Goal: Task Accomplishment & Management: Use online tool/utility

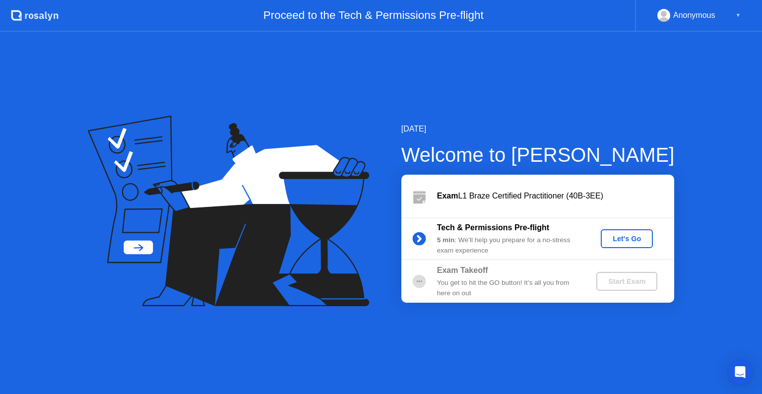
click at [621, 238] on div "Let's Go" at bounding box center [627, 239] width 44 height 8
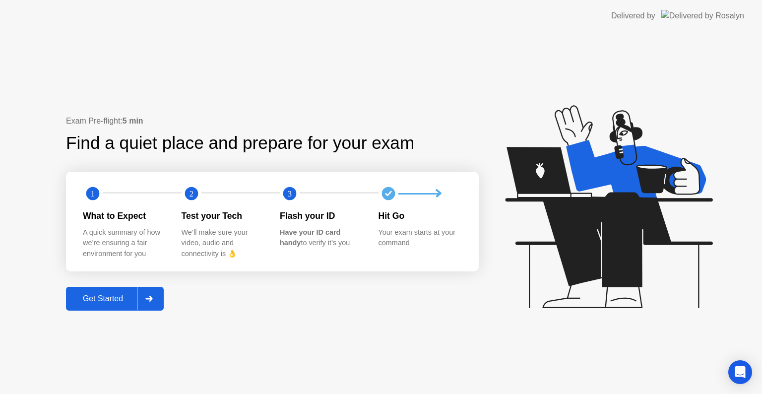
click at [108, 294] on div "Get Started" at bounding box center [103, 298] width 68 height 9
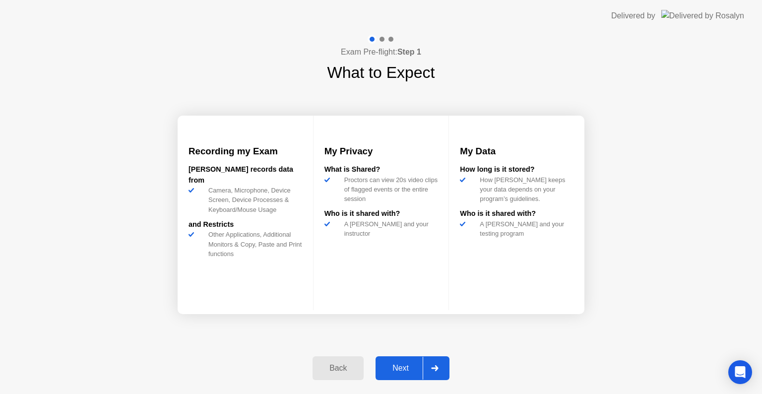
click at [403, 361] on button "Next" at bounding box center [413, 368] width 74 height 24
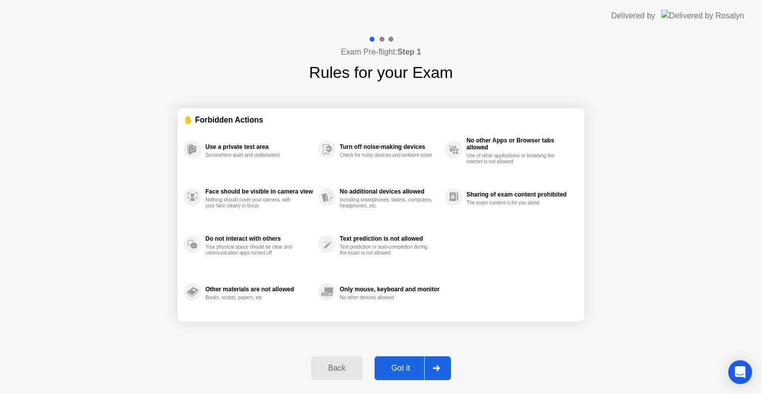
click at [400, 365] on div "Got it" at bounding box center [400, 368] width 47 height 9
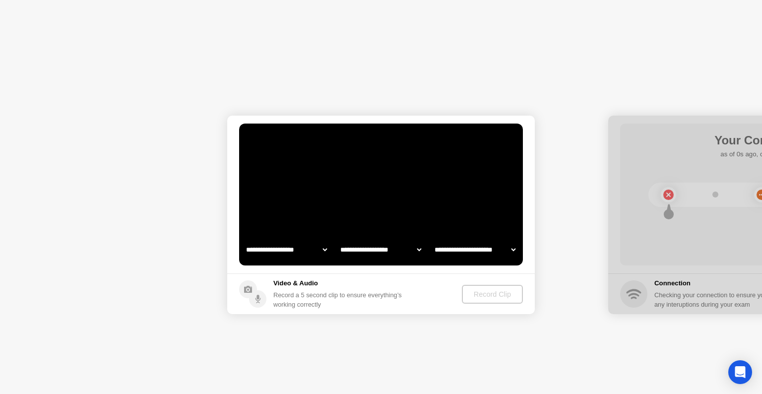
select select "**********"
select select "*******"
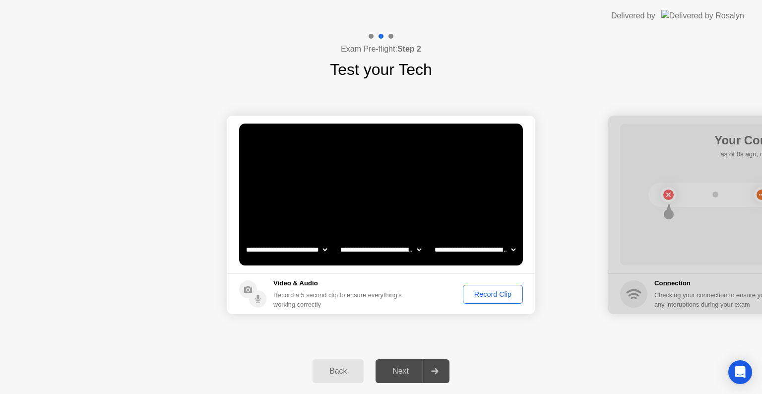
click at [438, 368] on icon at bounding box center [434, 371] width 7 height 6
click at [488, 291] on div "Record Clip" at bounding box center [492, 294] width 53 height 8
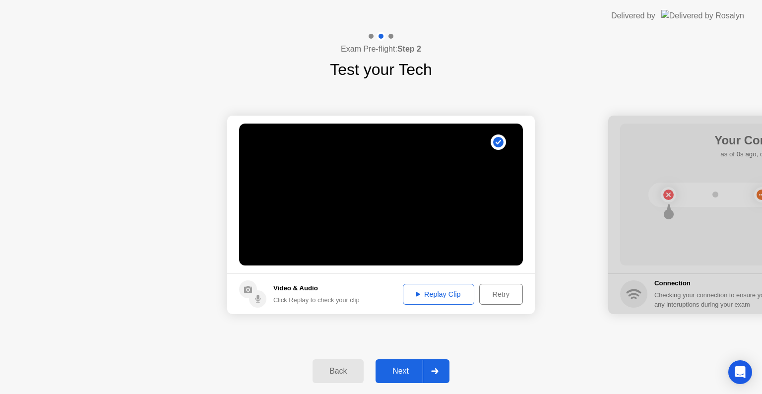
click at [447, 291] on div "Replay Clip" at bounding box center [438, 294] width 64 height 8
click at [458, 296] on div "Replay Clip" at bounding box center [438, 294] width 64 height 8
click at [409, 369] on div "Next" at bounding box center [400, 371] width 44 height 9
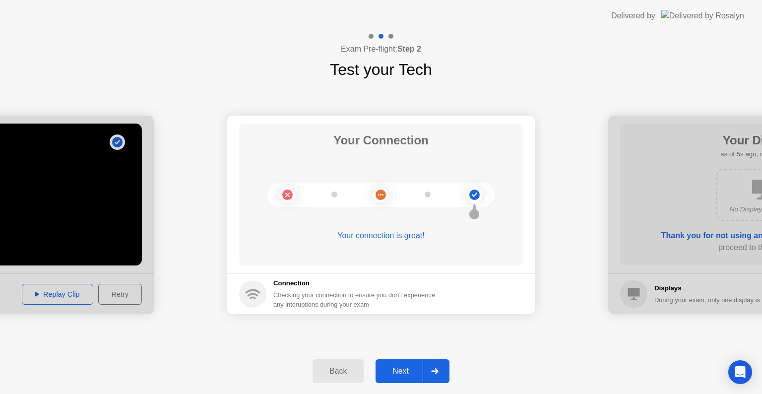
click at [406, 371] on div "Next" at bounding box center [400, 371] width 44 height 9
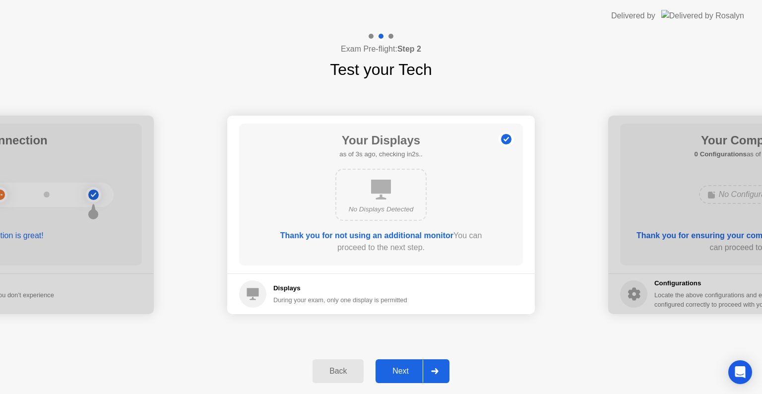
click at [406, 371] on div "Next" at bounding box center [400, 371] width 44 height 9
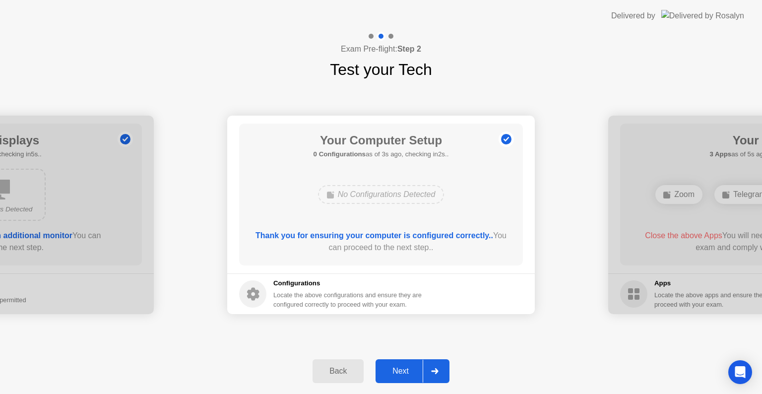
click at [406, 369] on div "Next" at bounding box center [400, 371] width 44 height 9
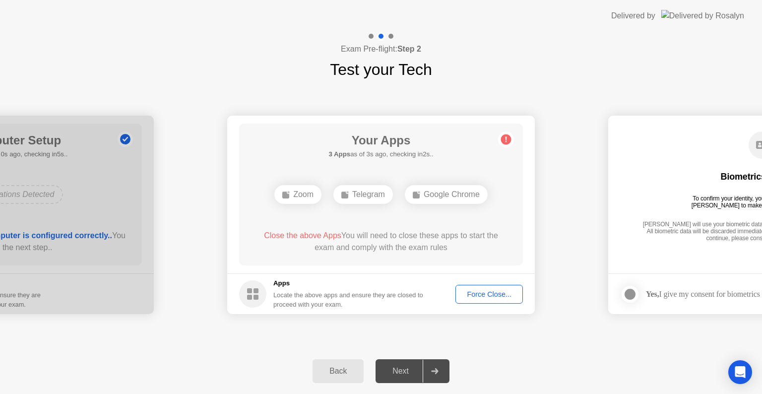
click at [502, 295] on div "Force Close..." at bounding box center [489, 294] width 61 height 8
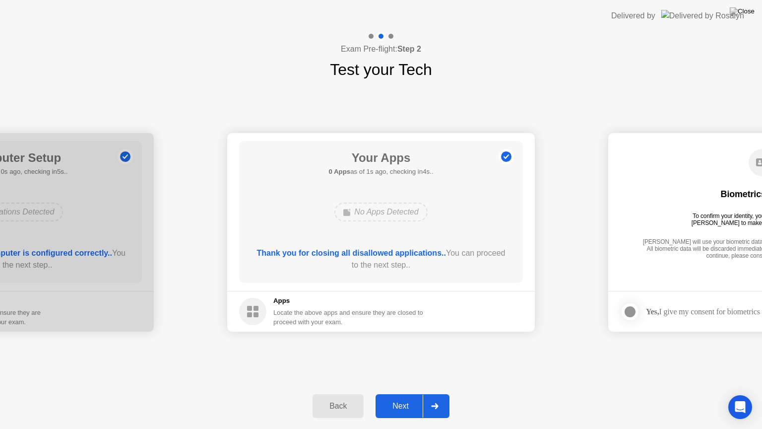
click at [408, 393] on div "Next" at bounding box center [400, 405] width 44 height 9
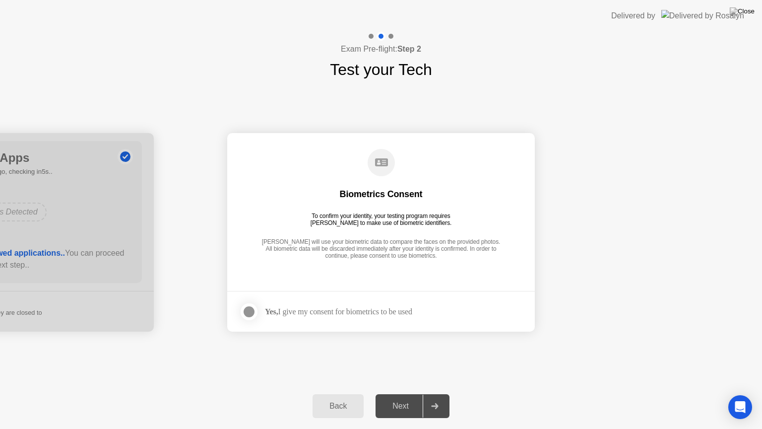
click at [251, 316] on div at bounding box center [249, 312] width 12 height 12
click at [398, 393] on div "Next" at bounding box center [400, 405] width 44 height 9
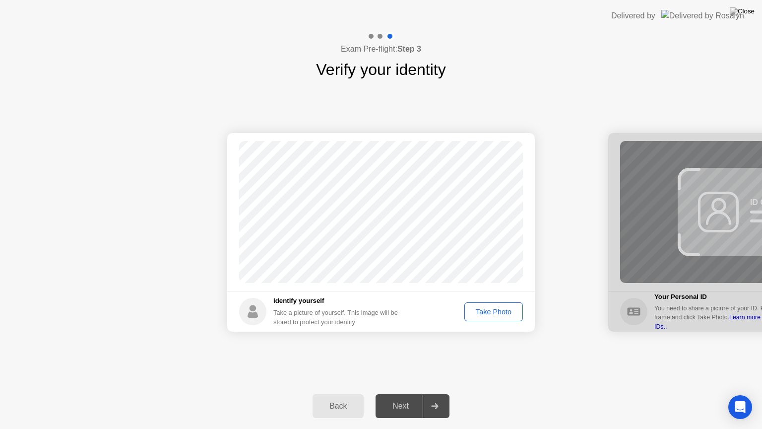
click at [495, 314] on div "Take Photo" at bounding box center [494, 312] width 52 height 8
click at [410, 393] on div "Next" at bounding box center [400, 405] width 44 height 9
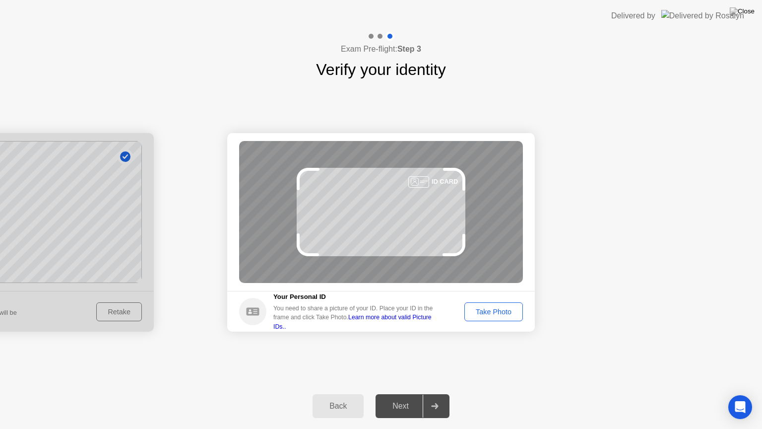
click at [496, 310] on div "Take Photo" at bounding box center [494, 312] width 52 height 8
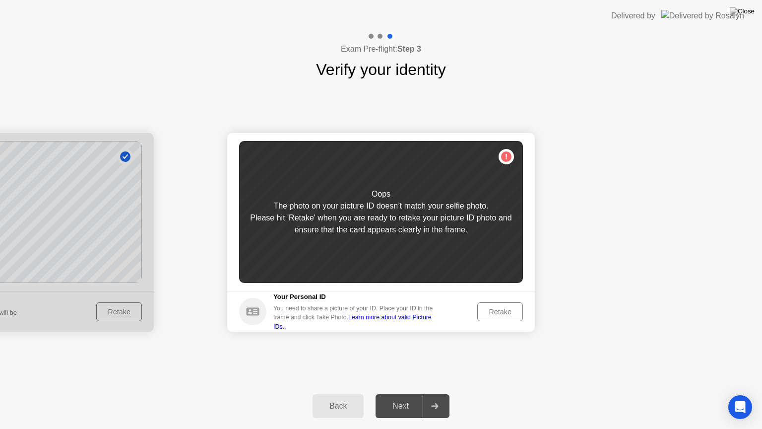
click at [495, 315] on div "Retake" at bounding box center [500, 312] width 39 height 8
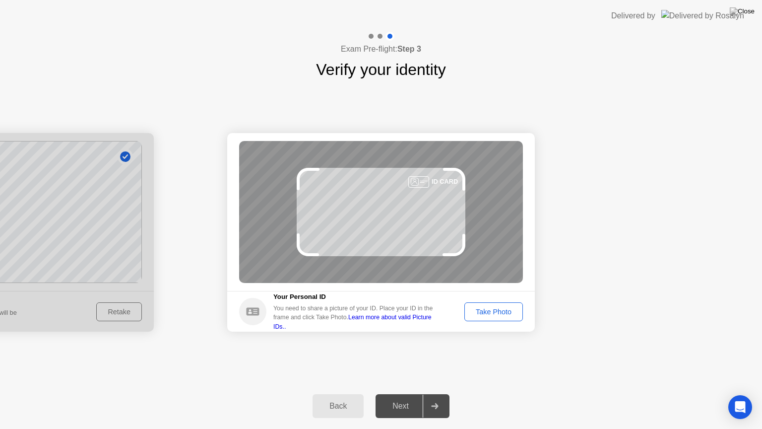
click at [496, 312] on div "Take Photo" at bounding box center [494, 312] width 52 height 8
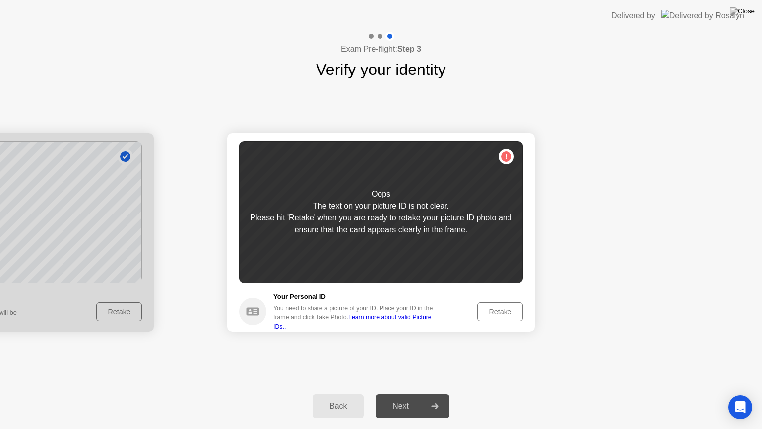
click at [502, 308] on div "Retake" at bounding box center [500, 312] width 39 height 8
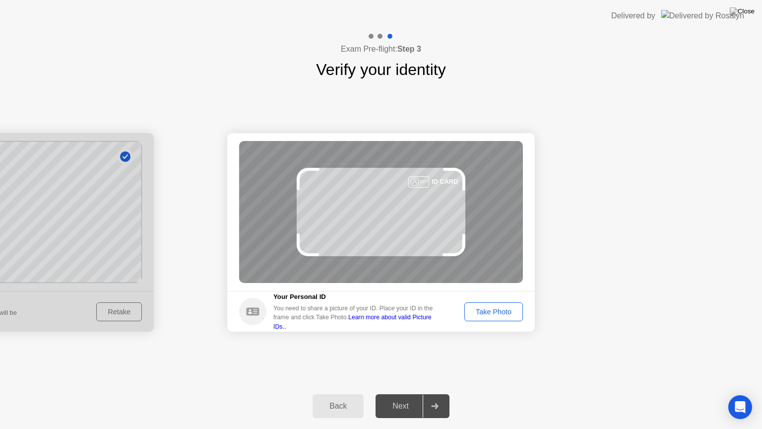
click at [501, 308] on div "Take Photo" at bounding box center [494, 312] width 52 height 8
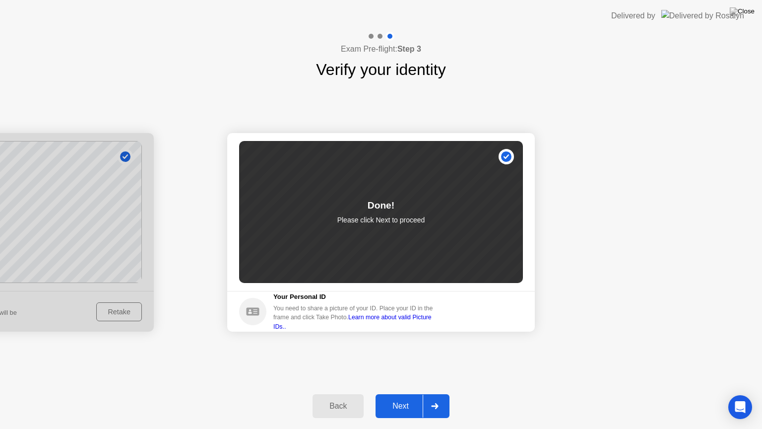
click at [401, 393] on div "Next" at bounding box center [400, 405] width 44 height 9
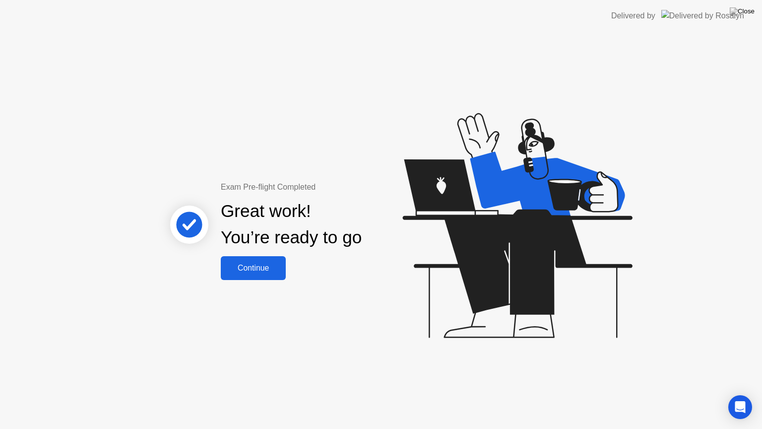
click at [270, 275] on button "Continue" at bounding box center [253, 268] width 65 height 24
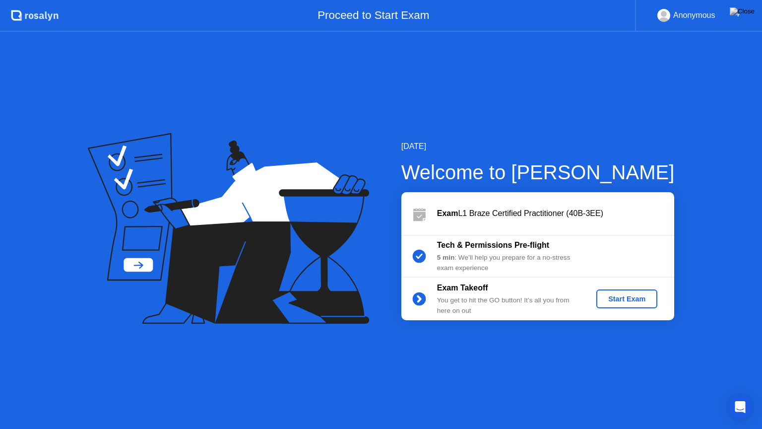
click at [621, 295] on div "Start Exam" at bounding box center [626, 299] width 53 height 8
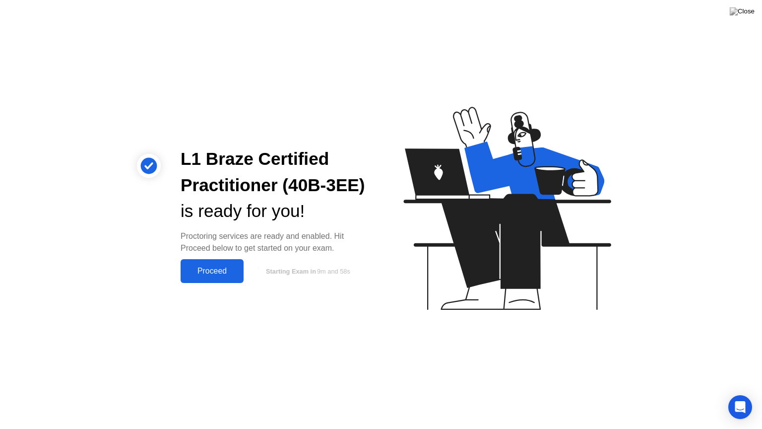
click at [201, 273] on div "Proceed" at bounding box center [212, 270] width 57 height 9
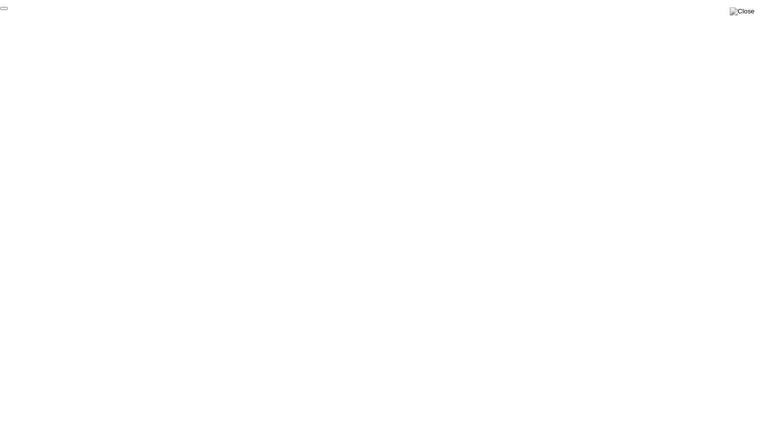
click div "End Proctoring Session"
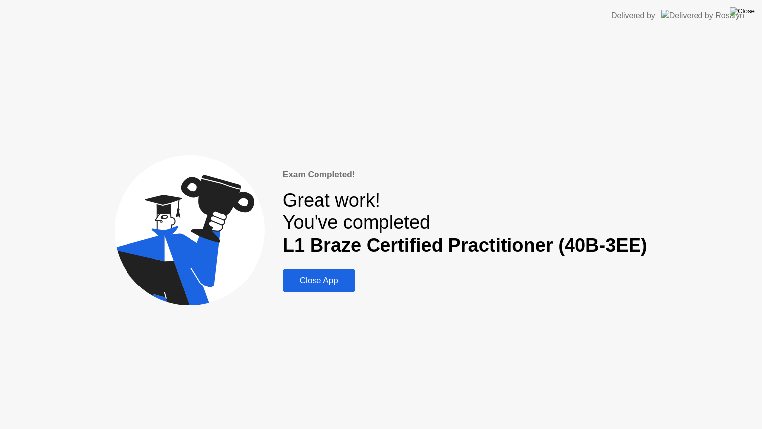
click at [748, 15] on img at bounding box center [742, 11] width 25 height 8
click at [343, 280] on div "Close App" at bounding box center [319, 280] width 66 height 10
